Goal: Check status: Check status

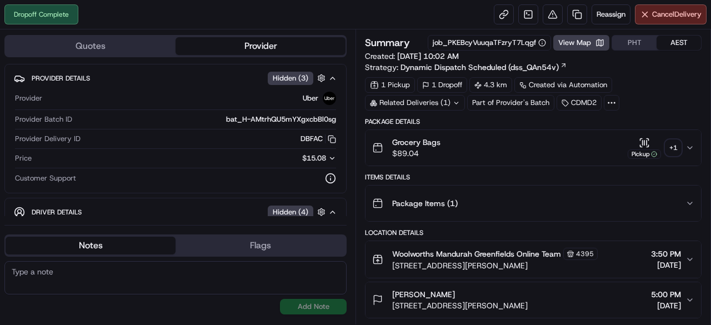
click at [674, 147] on div "+ 1" at bounding box center [673, 148] width 16 height 16
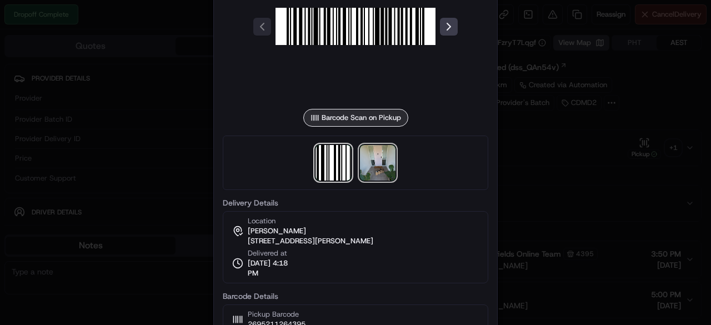
click at [361, 162] on img at bounding box center [378, 163] width 36 height 36
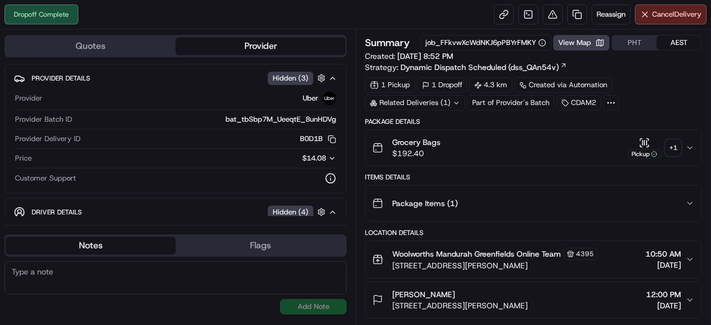
click at [671, 151] on div "+ 1" at bounding box center [673, 148] width 16 height 16
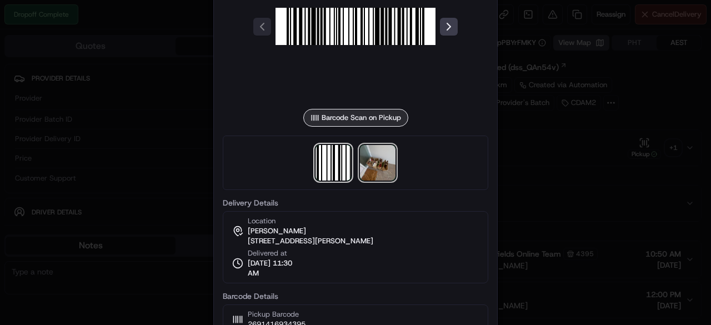
click at [384, 164] on img at bounding box center [378, 163] width 36 height 36
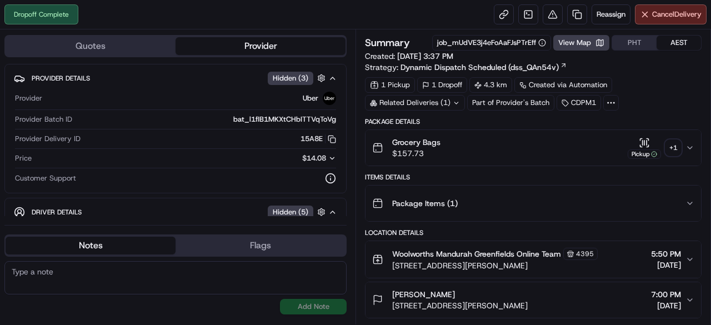
drag, startPoint x: 681, startPoint y: 146, endPoint x: 669, endPoint y: 158, distance: 17.3
click at [681, 147] on div "Grocery Bags $157.73 Pickup + 1" at bounding box center [528, 148] width 313 height 22
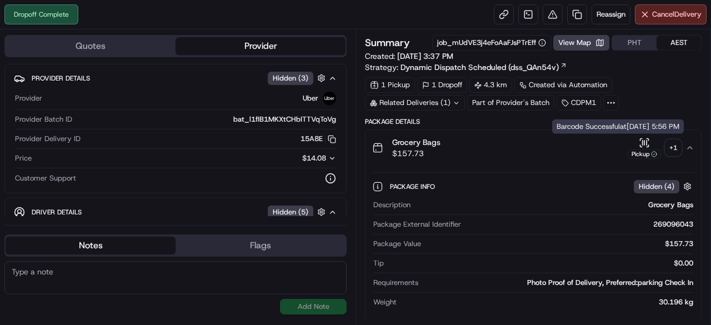
click at [668, 149] on div "+ 1" at bounding box center [673, 148] width 16 height 16
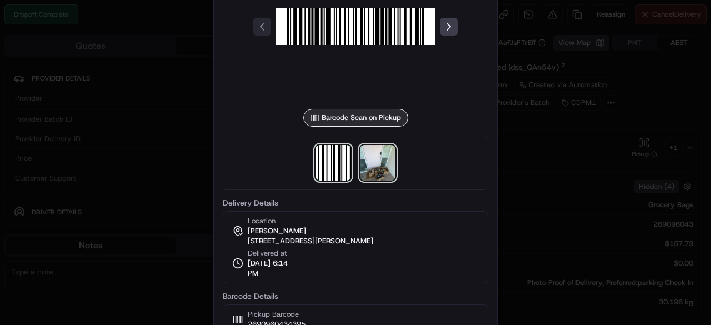
click at [377, 170] on img at bounding box center [378, 163] width 36 height 36
